Goal: Transaction & Acquisition: Purchase product/service

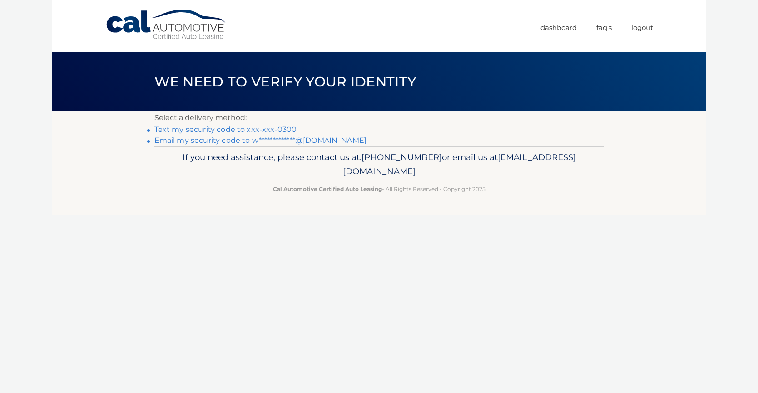
click at [236, 131] on link "Text my security code to xxx-xxx-0300" at bounding box center [225, 129] width 143 height 9
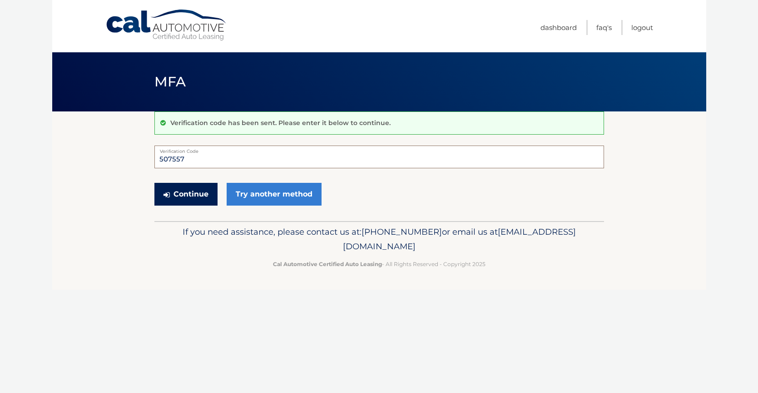
type input "507557"
click at [199, 190] on button "Continue" at bounding box center [185, 194] width 63 height 23
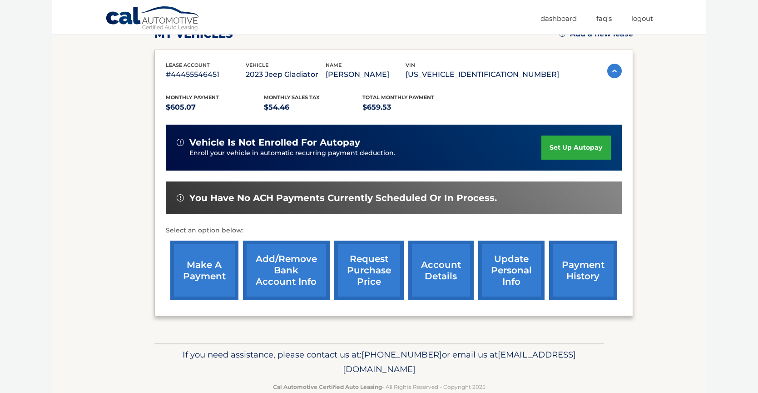
scroll to position [139, 0]
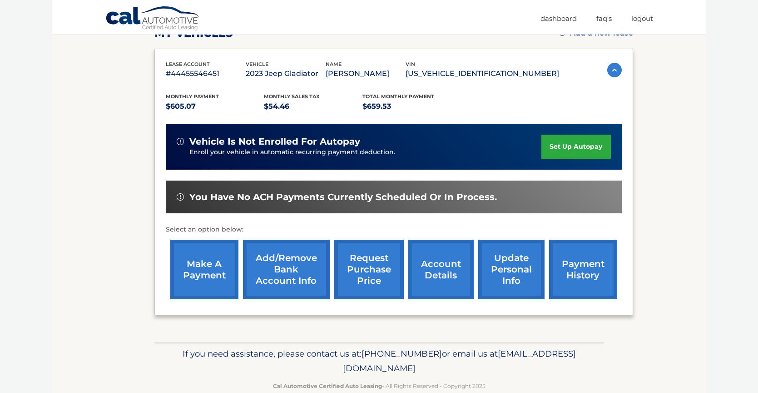
click at [208, 270] on link "make a payment" at bounding box center [204, 269] width 68 height 60
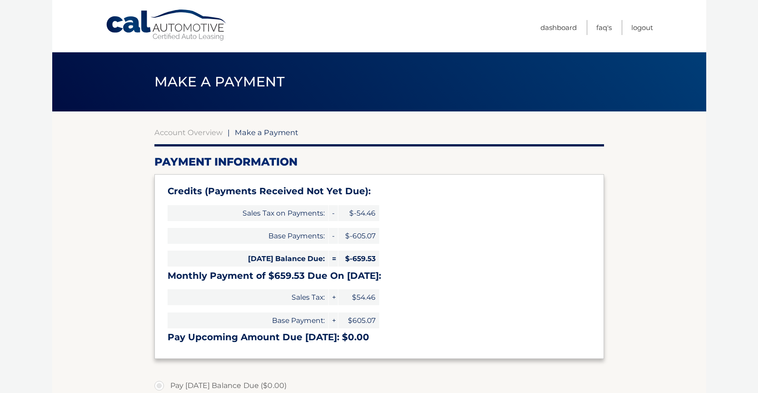
select select "OWJjZDM0YWYtNTI4ZS00MDBjLTgzOWEtODc3OWI5YmE5NDI2"
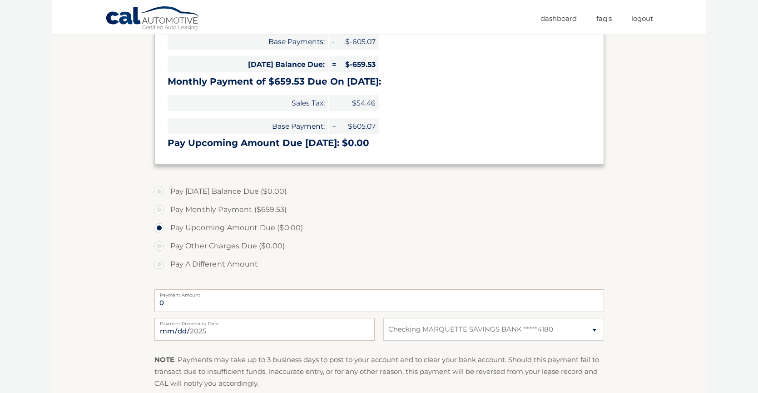
scroll to position [195, 0]
click at [156, 206] on label "Pay Monthly Payment ($659.53)" at bounding box center [379, 208] width 450 height 18
click at [158, 206] on input "Pay Monthly Payment ($659.53)" at bounding box center [162, 206] width 9 height 15
radio input "true"
type input "659.53"
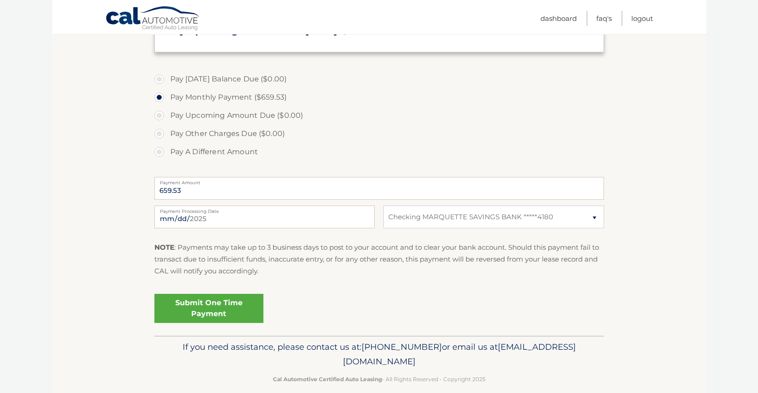
scroll to position [308, 0]
click at [199, 304] on link "Submit One Time Payment" at bounding box center [208, 306] width 109 height 29
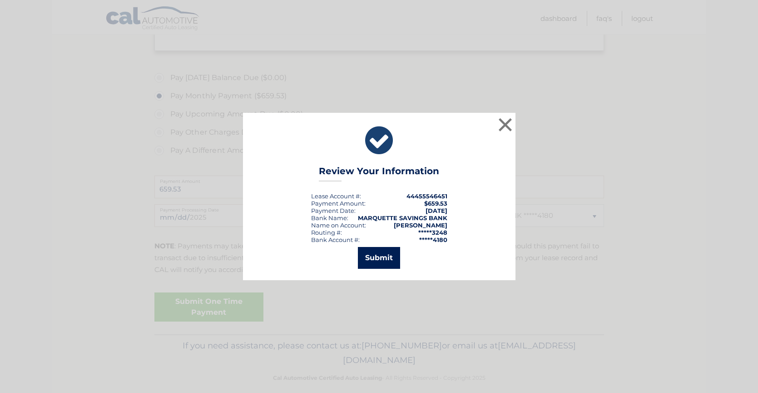
click at [384, 258] on button "Submit" at bounding box center [379, 258] width 42 height 22
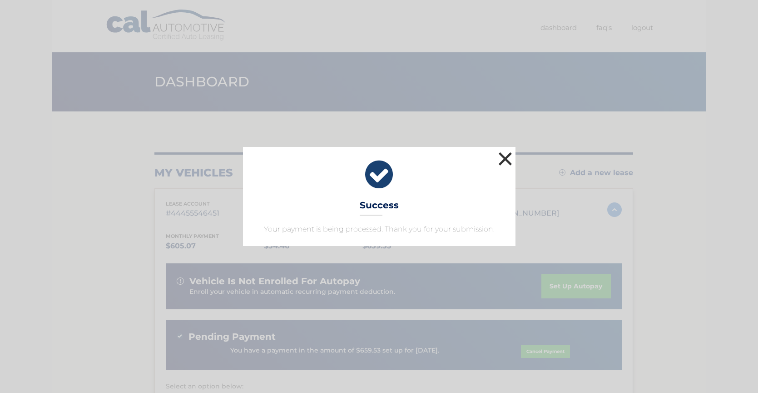
click at [505, 159] on button "×" at bounding box center [506, 158] width 18 height 18
